Goal: Information Seeking & Learning: Find specific fact

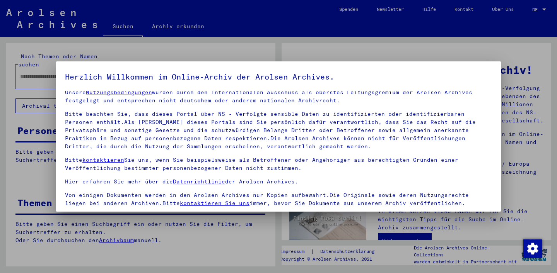
scroll to position [66, 0]
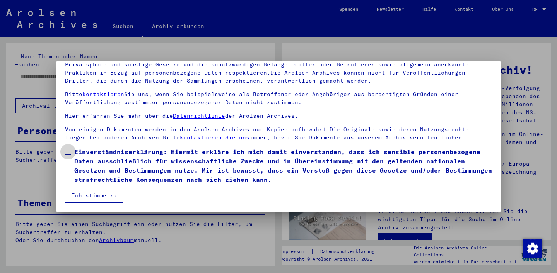
click at [112, 177] on span "Einverständniserklärung: Hiermit erkläre ich mich damit einverstanden, dass ich…" at bounding box center [283, 165] width 418 height 37
click at [109, 184] on span "Einverständniserklärung: Hiermit erkläre ich mich damit einverstanden, dass ich…" at bounding box center [283, 165] width 418 height 37
click at [105, 192] on button "Ich stimme zu" at bounding box center [94, 195] width 58 height 15
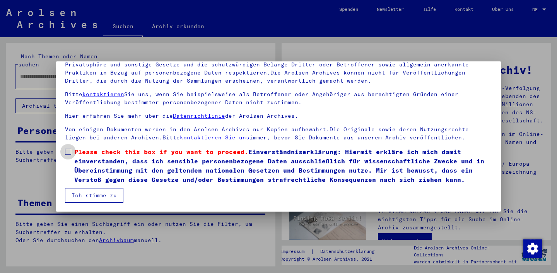
click at [118, 174] on span "Please check this box if you want to proceed. Einverständniserklärung: Hiermit …" at bounding box center [283, 165] width 418 height 37
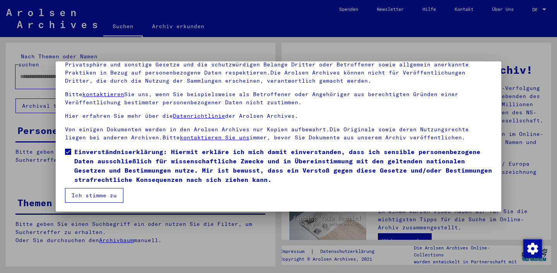
click at [101, 189] on button "Ich stimme zu" at bounding box center [94, 195] width 58 height 15
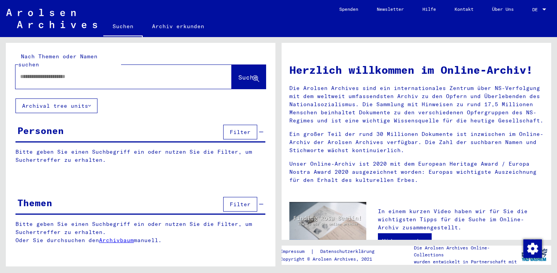
click at [97, 56] on mat-label "Nach Themen oder Namen suchen" at bounding box center [57, 60] width 79 height 15
click at [97, 59] on mat-label "Nach Themen oder Namen suchen" at bounding box center [57, 60] width 79 height 15
click at [95, 73] on input "text" at bounding box center [114, 77] width 188 height 8
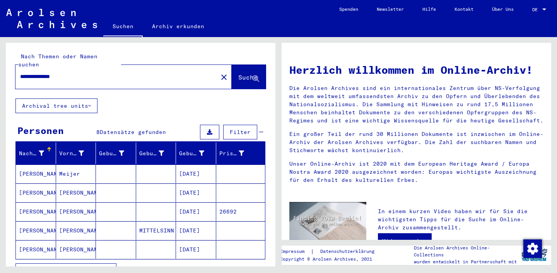
scroll to position [60, 0]
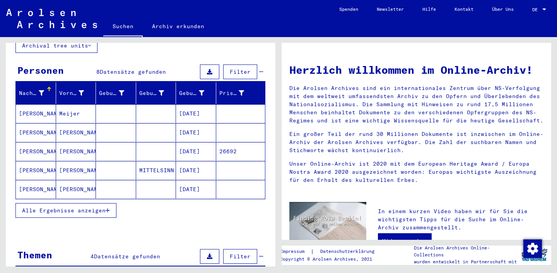
click at [128, 130] on mat-cell at bounding box center [116, 132] width 40 height 19
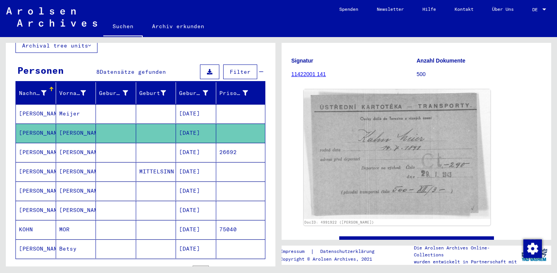
click at [211, 143] on mat-cell "[DATE]" at bounding box center [196, 152] width 40 height 19
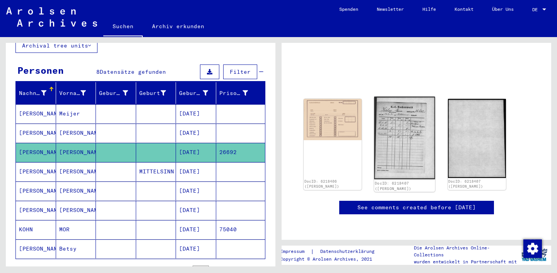
click at [397, 109] on img at bounding box center [404, 138] width 61 height 83
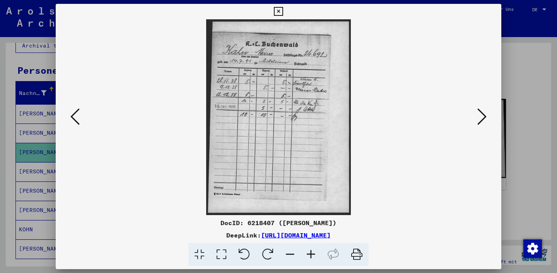
click at [33, 138] on div at bounding box center [278, 136] width 557 height 273
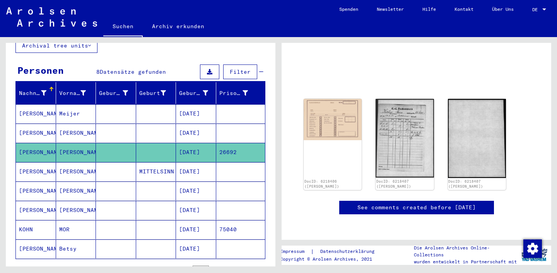
click at [160, 182] on mat-cell at bounding box center [156, 191] width 40 height 19
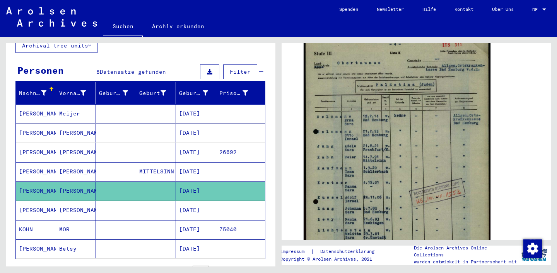
scroll to position [204, 0]
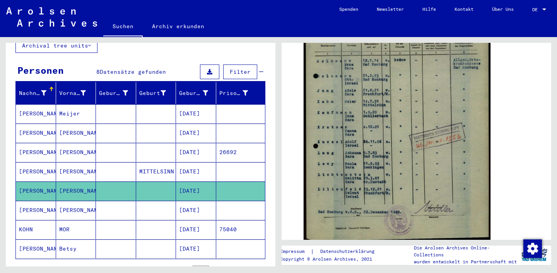
click at [183, 162] on mat-cell "[DATE]" at bounding box center [196, 171] width 40 height 19
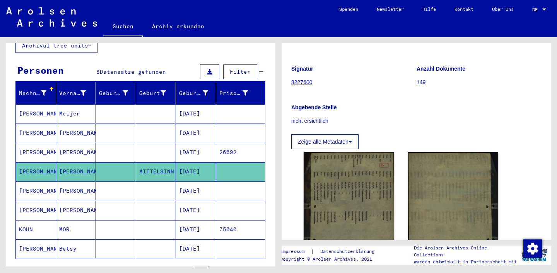
scroll to position [118, 0]
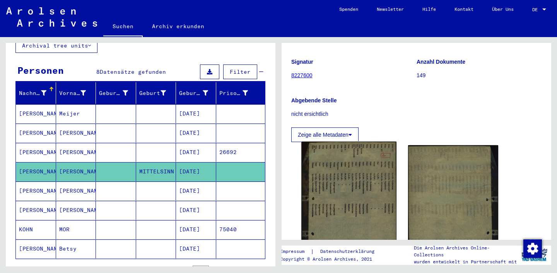
click at [357, 164] on img at bounding box center [348, 214] width 95 height 145
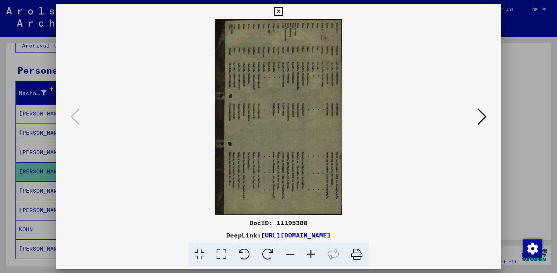
click at [520, 159] on div at bounding box center [278, 136] width 557 height 273
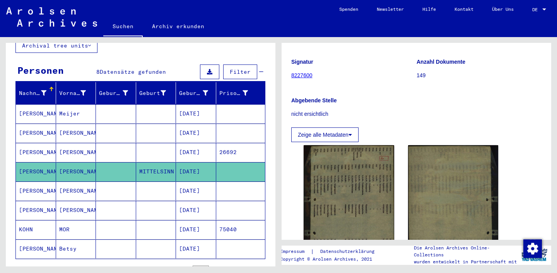
click at [147, 201] on mat-cell at bounding box center [156, 210] width 40 height 19
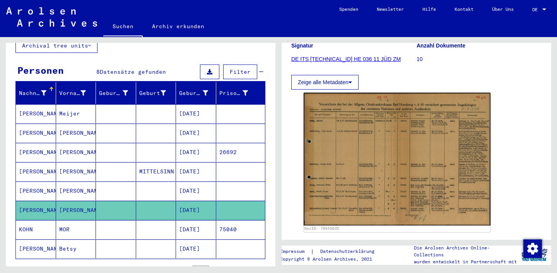
scroll to position [107, 0]
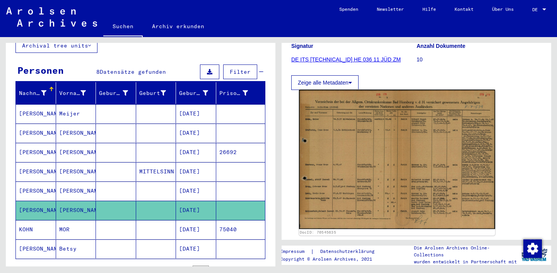
click at [351, 145] on img at bounding box center [397, 160] width 196 height 140
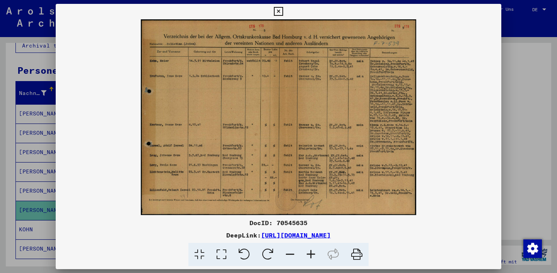
click at [534, 146] on div at bounding box center [278, 136] width 557 height 273
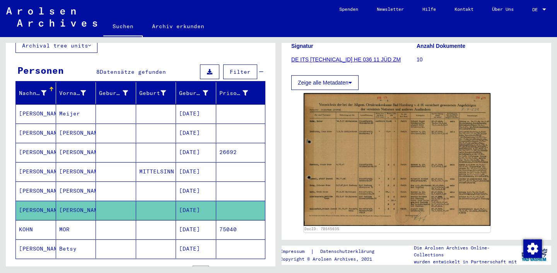
click at [146, 187] on mat-cell at bounding box center [156, 191] width 40 height 19
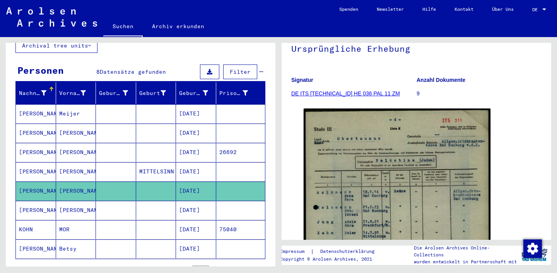
scroll to position [79, 0]
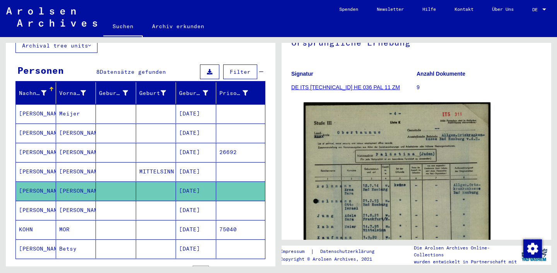
click at [146, 162] on mat-cell "MITTELSINN" at bounding box center [156, 171] width 40 height 19
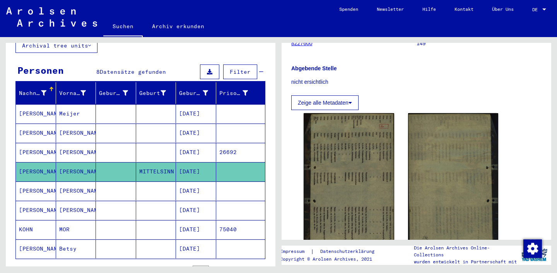
scroll to position [149, 0]
click at [164, 162] on mat-cell "MITTELSINN" at bounding box center [156, 171] width 40 height 19
click at [183, 143] on mat-cell "[DATE]" at bounding box center [196, 152] width 40 height 19
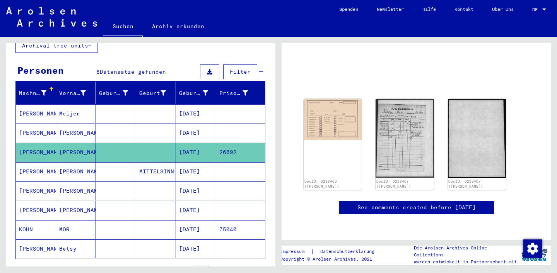
click at [185, 104] on mat-cell "[DATE]" at bounding box center [196, 113] width 40 height 19
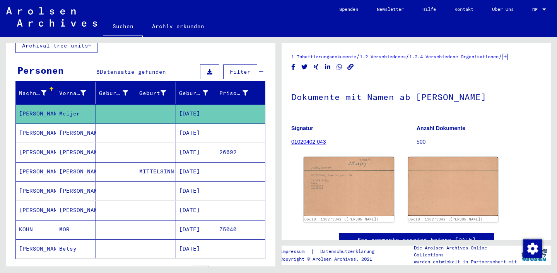
click at [203, 124] on mat-cell "[DATE]" at bounding box center [196, 133] width 40 height 19
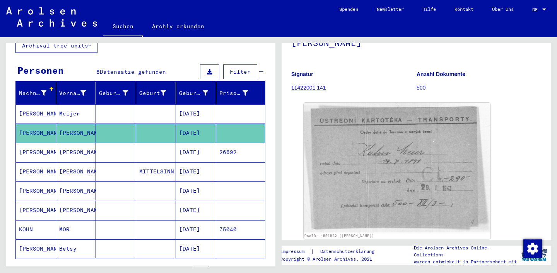
click at [170, 105] on mat-cell at bounding box center [156, 113] width 40 height 19
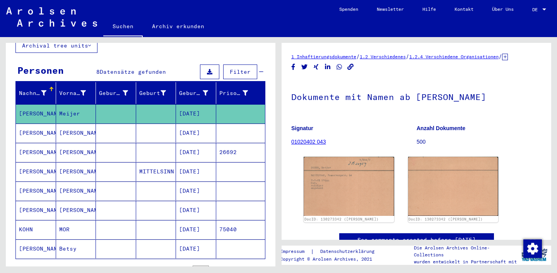
click at [156, 128] on mat-cell at bounding box center [156, 133] width 40 height 19
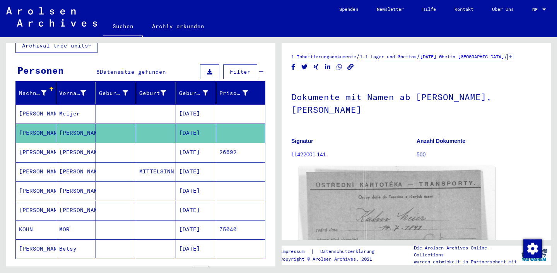
click at [364, 172] on img at bounding box center [397, 234] width 196 height 136
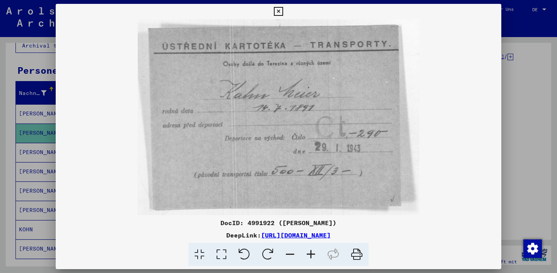
click at [361, 258] on icon at bounding box center [357, 255] width 24 height 24
click at [33, 152] on div at bounding box center [278, 136] width 557 height 273
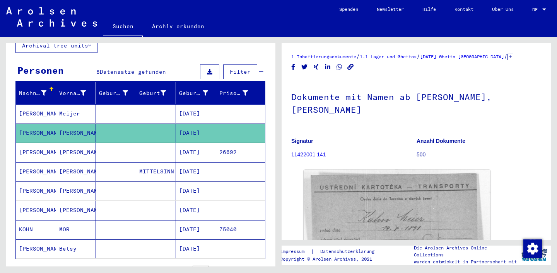
click at [52, 152] on mat-cell "[PERSON_NAME]" at bounding box center [36, 152] width 40 height 19
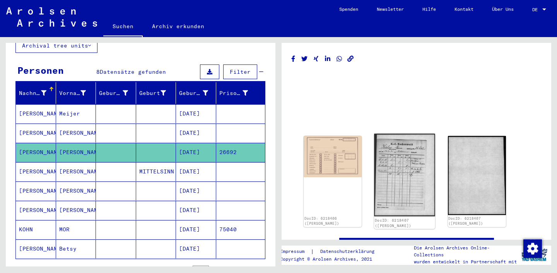
click at [402, 164] on img at bounding box center [404, 175] width 61 height 83
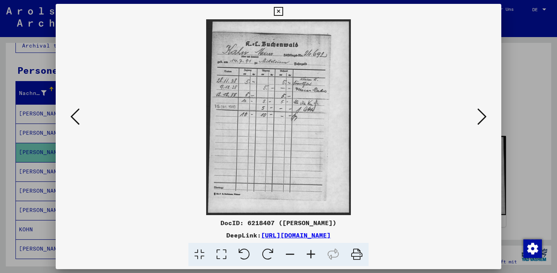
click at [362, 255] on icon at bounding box center [357, 255] width 24 height 24
click at [32, 160] on div at bounding box center [278, 136] width 557 height 273
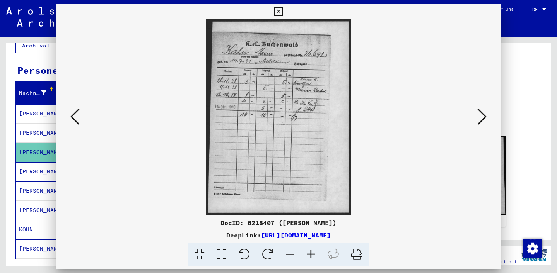
click at [32, 162] on mat-cell "[PERSON_NAME]" at bounding box center [36, 171] width 40 height 19
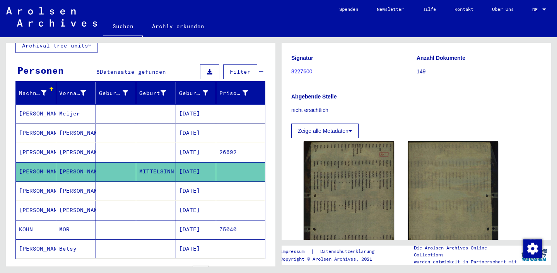
scroll to position [136, 0]
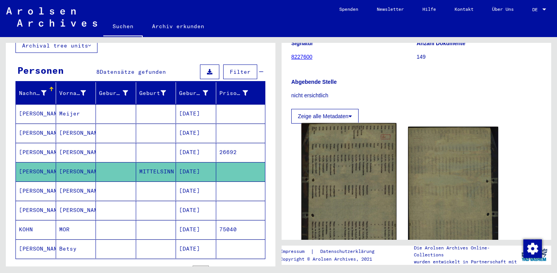
click at [338, 152] on img at bounding box center [348, 195] width 95 height 145
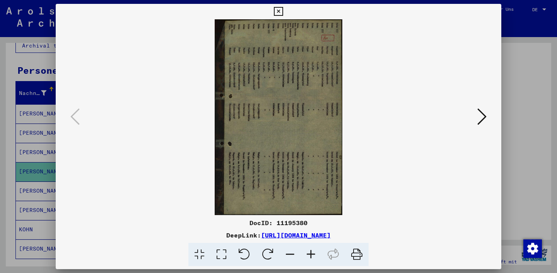
click at [26, 180] on div at bounding box center [278, 136] width 557 height 273
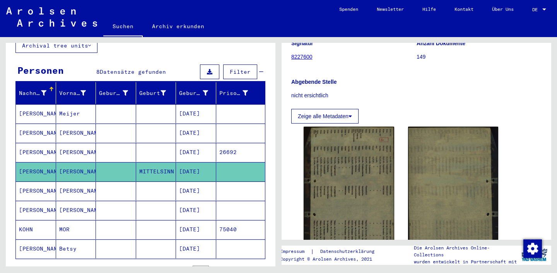
click at [55, 182] on mat-cell "[PERSON_NAME]" at bounding box center [36, 191] width 40 height 19
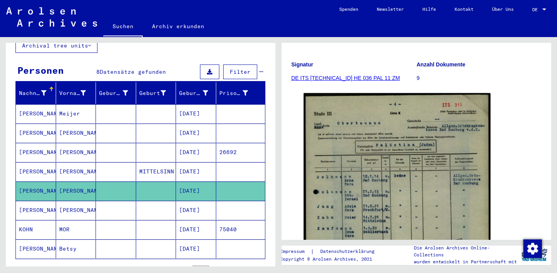
click at [355, 136] on img at bounding box center [396, 225] width 187 height 264
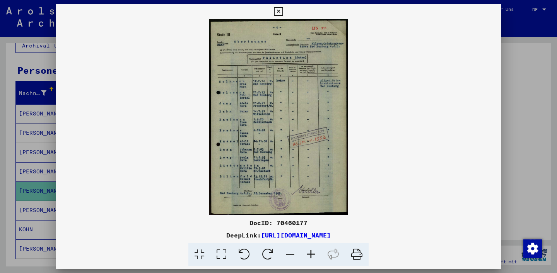
click at [9, 169] on div at bounding box center [278, 136] width 557 height 273
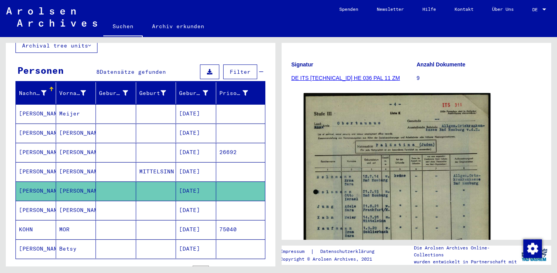
click at [82, 203] on mat-cell "[PERSON_NAME]" at bounding box center [76, 210] width 40 height 19
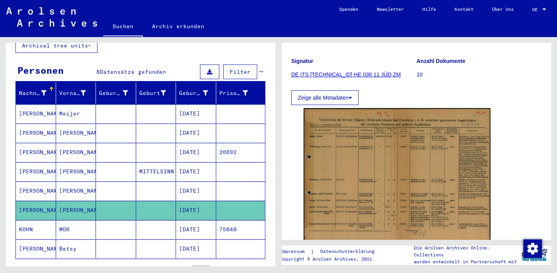
scroll to position [97, 0]
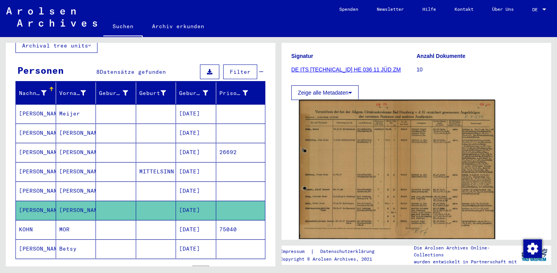
click at [332, 161] on img at bounding box center [397, 170] width 196 height 140
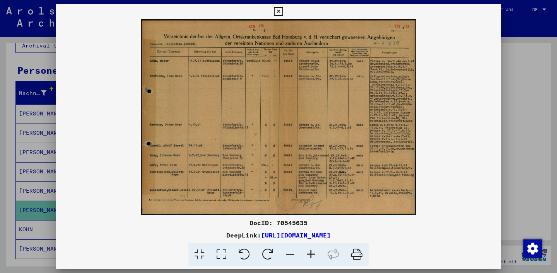
click at [13, 145] on div at bounding box center [278, 136] width 557 height 273
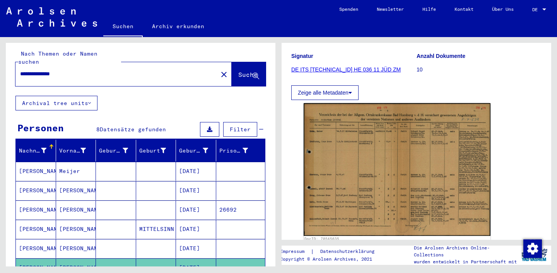
scroll to position [0, 0]
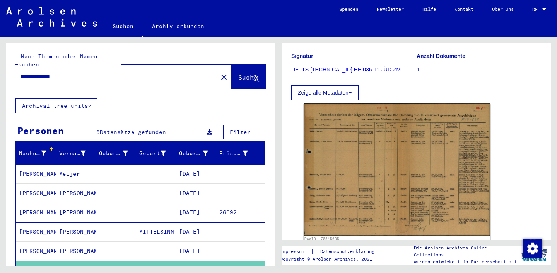
click at [26, 73] on input "**********" at bounding box center [116, 77] width 193 height 8
click at [64, 73] on input "**********" at bounding box center [116, 77] width 193 height 8
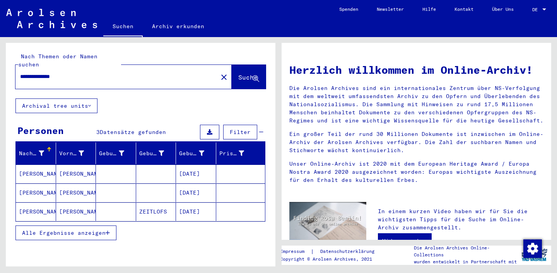
click at [109, 203] on mat-cell at bounding box center [116, 212] width 40 height 19
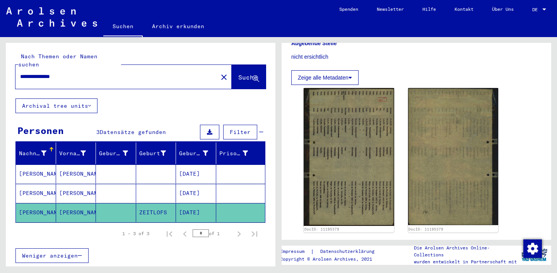
scroll to position [181, 0]
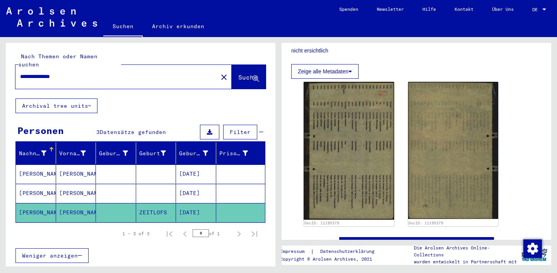
click at [177, 184] on mat-cell "[DATE]" at bounding box center [196, 193] width 40 height 19
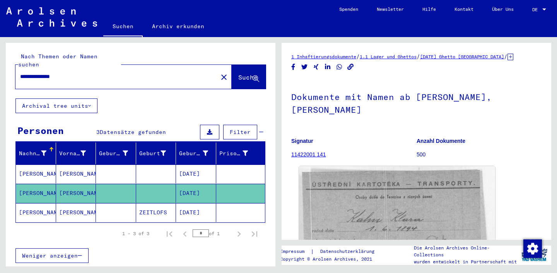
click at [396, 232] on img at bounding box center [397, 236] width 196 height 140
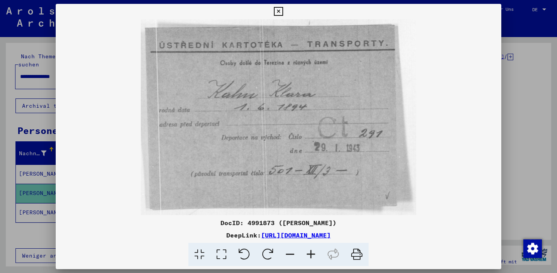
click at [351, 252] on icon at bounding box center [357, 255] width 24 height 24
click at [23, 93] on div at bounding box center [278, 136] width 557 height 273
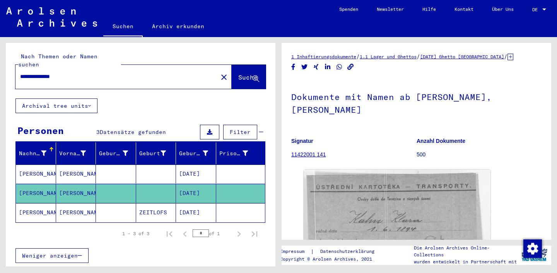
click at [25, 73] on input "**********" at bounding box center [116, 77] width 193 height 8
click at [71, 73] on input "**********" at bounding box center [116, 77] width 193 height 8
type input "**********"
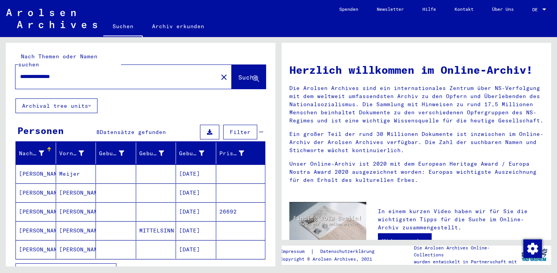
click at [58, 260] on mat-sidenav-content "**********" at bounding box center [278, 136] width 557 height 273
click at [69, 260] on span "Alle Ergebnisse anzeigen" at bounding box center [64, 271] width 84 height 7
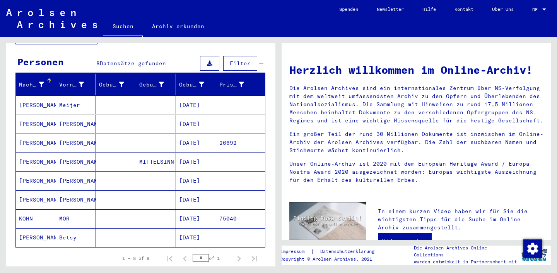
scroll to position [68, 0]
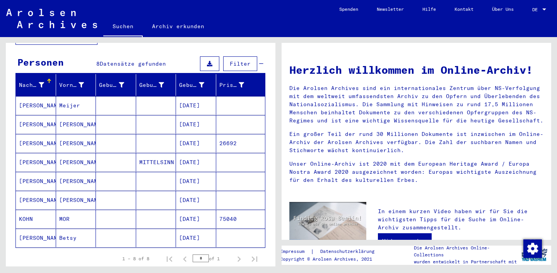
click at [144, 193] on mat-cell at bounding box center [156, 200] width 40 height 19
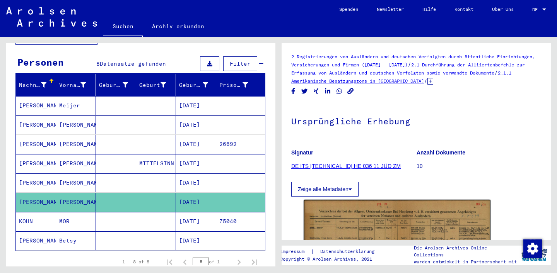
click at [179, 174] on mat-cell "[DATE]" at bounding box center [196, 183] width 40 height 19
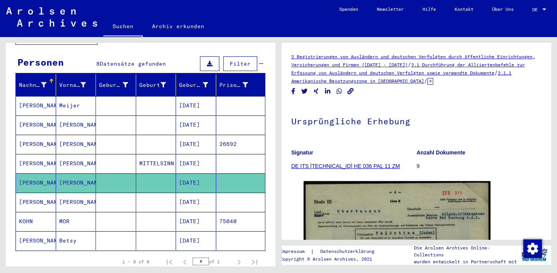
click at [197, 154] on mat-cell "[DATE]" at bounding box center [196, 163] width 40 height 19
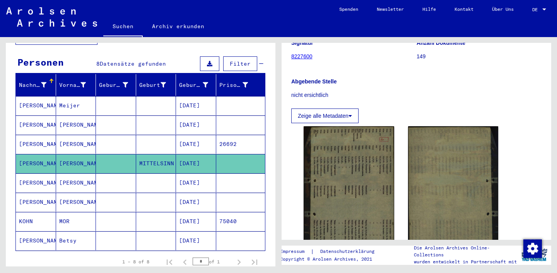
click at [180, 143] on mat-cell "[DATE]" at bounding box center [196, 144] width 40 height 19
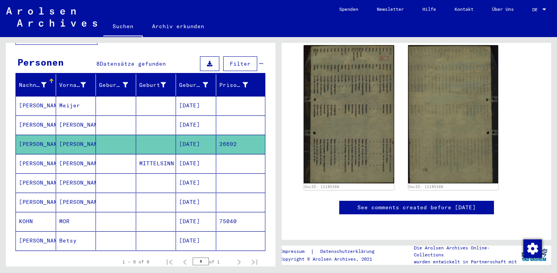
scroll to position [69, 0]
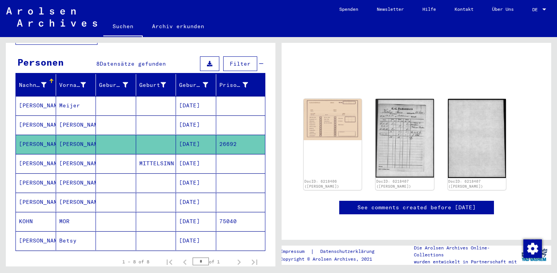
click at [202, 118] on mat-cell "[DATE]" at bounding box center [196, 125] width 40 height 19
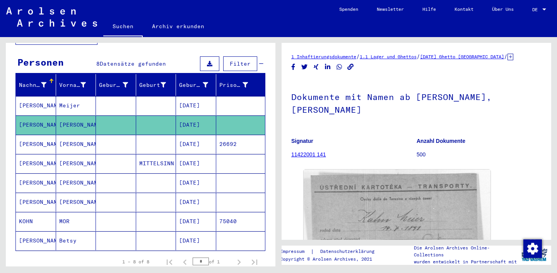
click at [197, 135] on mat-cell "[DATE]" at bounding box center [196, 144] width 40 height 19
